Goal: Check status: Check status

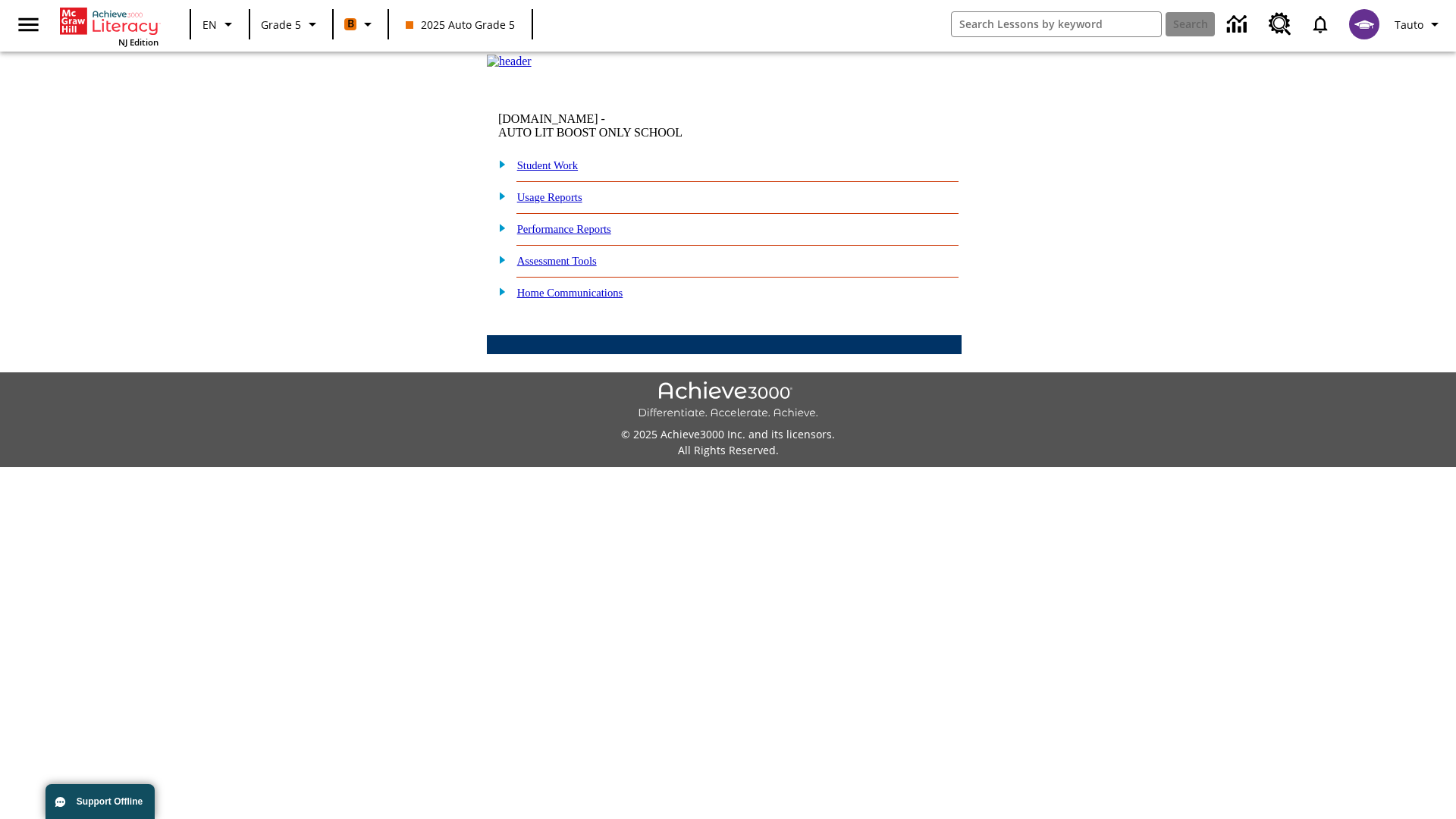
click at [580, 235] on link "Performance Reports" at bounding box center [564, 228] width 94 height 12
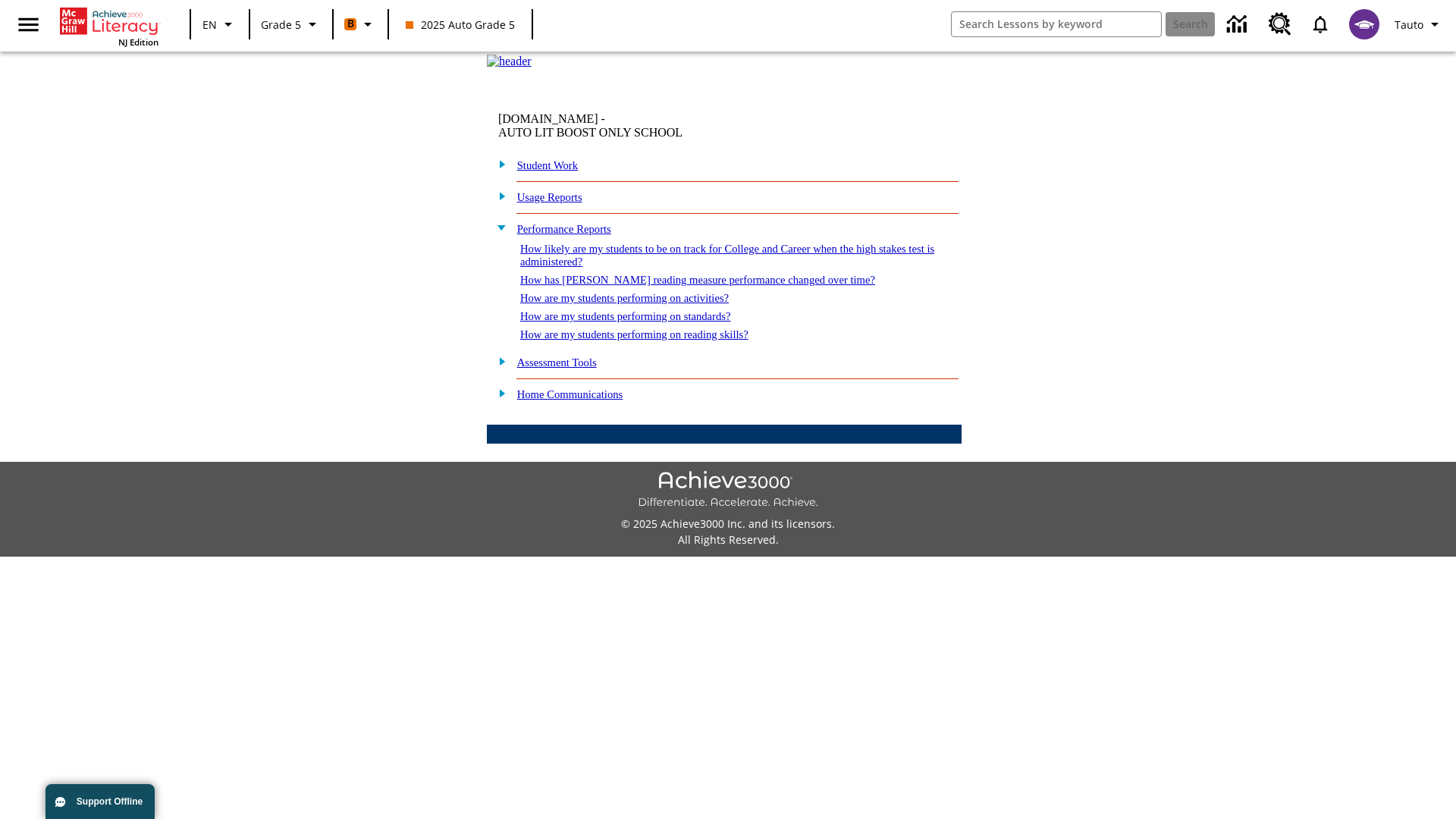
click at [700, 267] on link "How likely are my students to be on track for College and Career when the high …" at bounding box center [727, 254] width 414 height 25
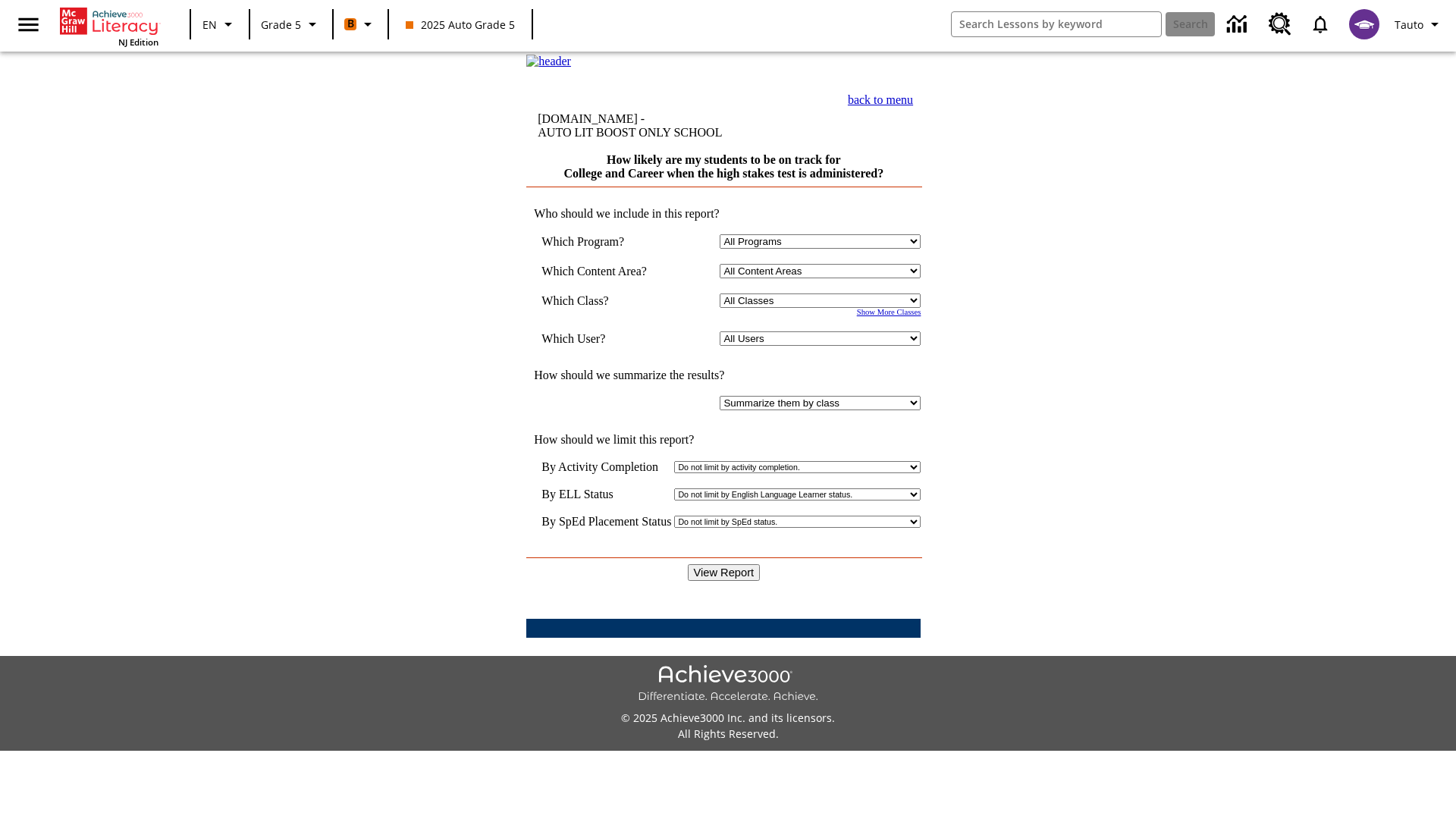
click at [824, 308] on select "Select a Class: All Classes 2025 Auto Grade 5 OL 2025 Auto Grade 6" at bounding box center [820, 301] width 201 height 15
select select "11133131"
select select "21437107"
click at [725, 565] on input "View Report" at bounding box center [724, 573] width 73 height 16
